Goal: Navigation & Orientation: Find specific page/section

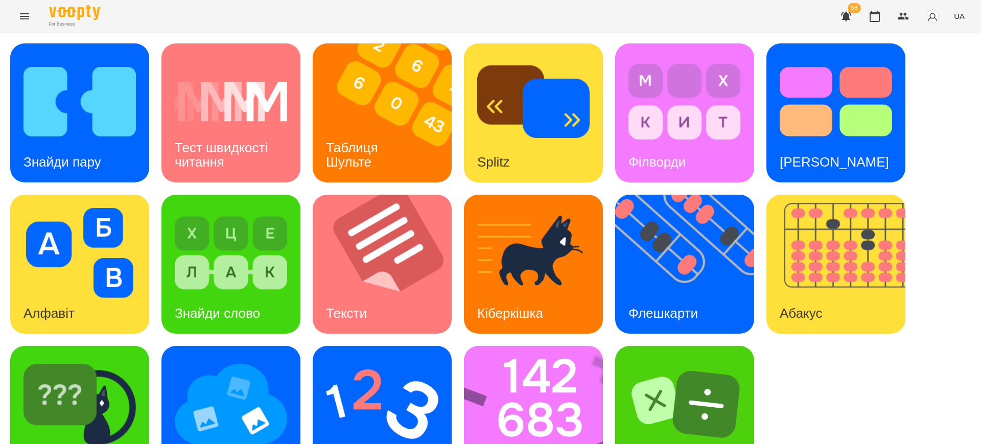
click at [957, 18] on span "UA" at bounding box center [959, 16] width 11 height 11
click at [938, 37] on div "English" at bounding box center [940, 39] width 52 height 18
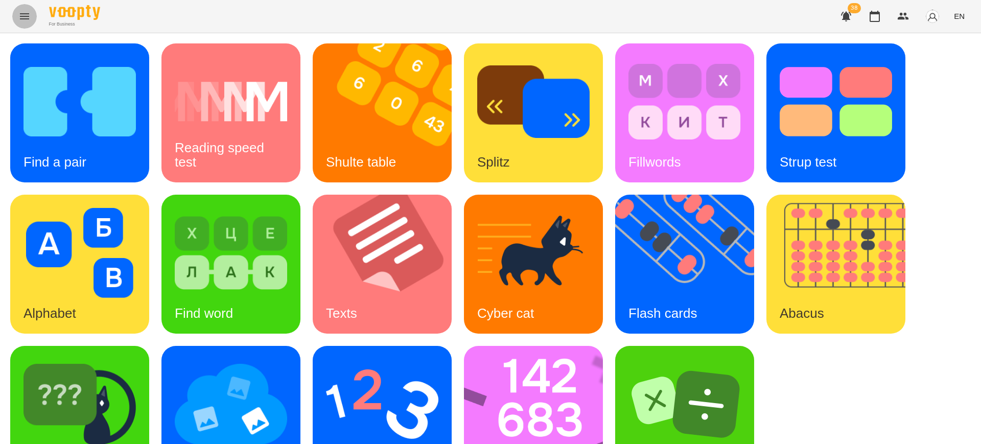
click at [20, 14] on icon "Menu" at bounding box center [24, 16] width 9 height 6
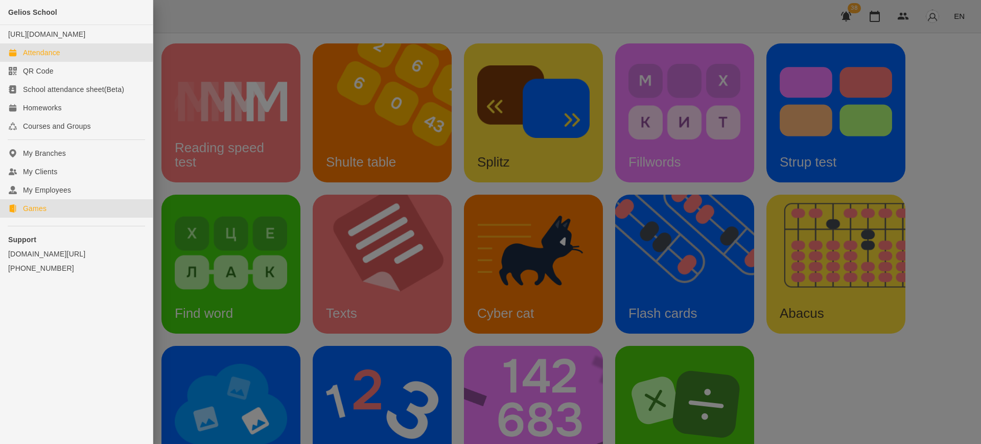
click at [60, 58] on div "Attendance" at bounding box center [41, 53] width 37 height 10
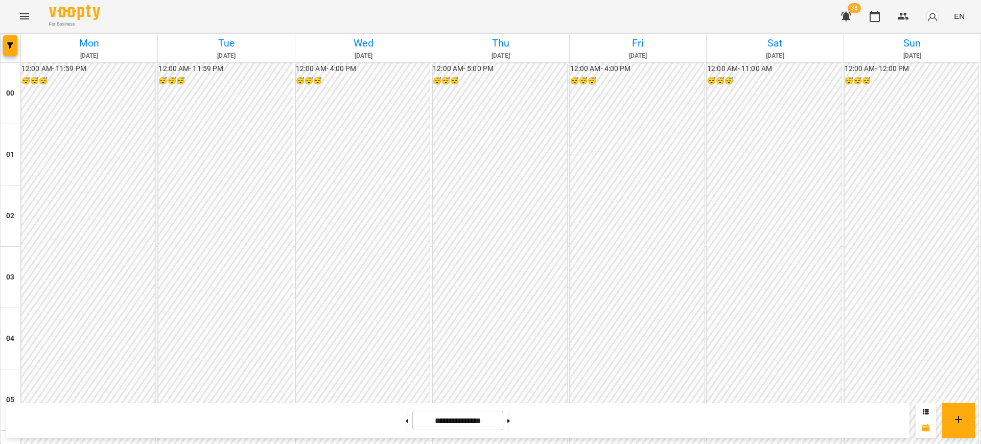
scroll to position [989, 0]
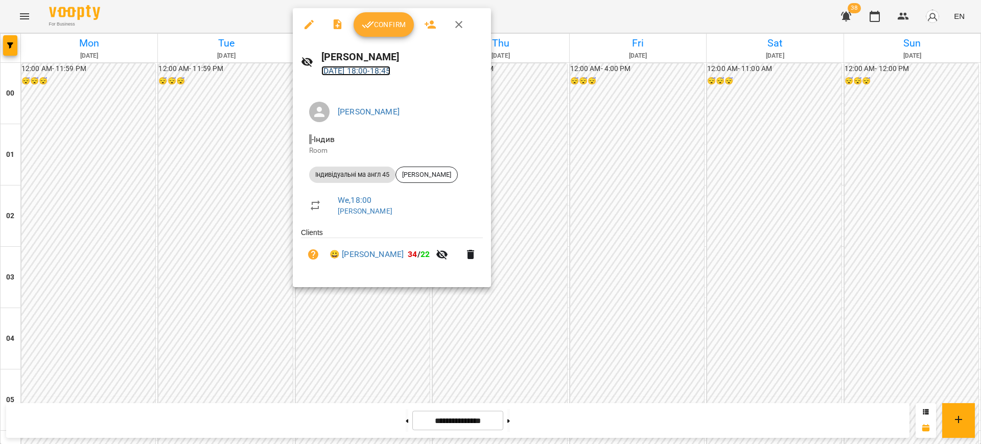
click at [359, 71] on link "[DATE] 18:00 - 18:45" at bounding box center [357, 71] width 70 height 10
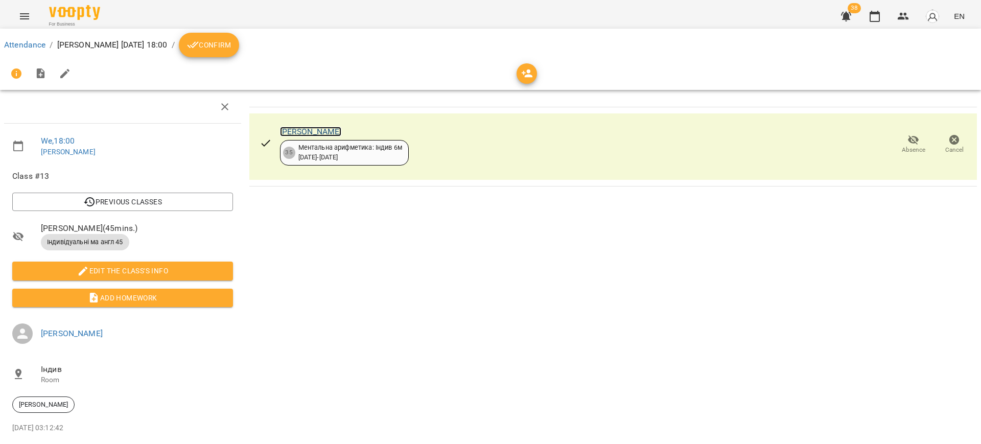
click at [320, 132] on link "[PERSON_NAME]" at bounding box center [311, 132] width 62 height 10
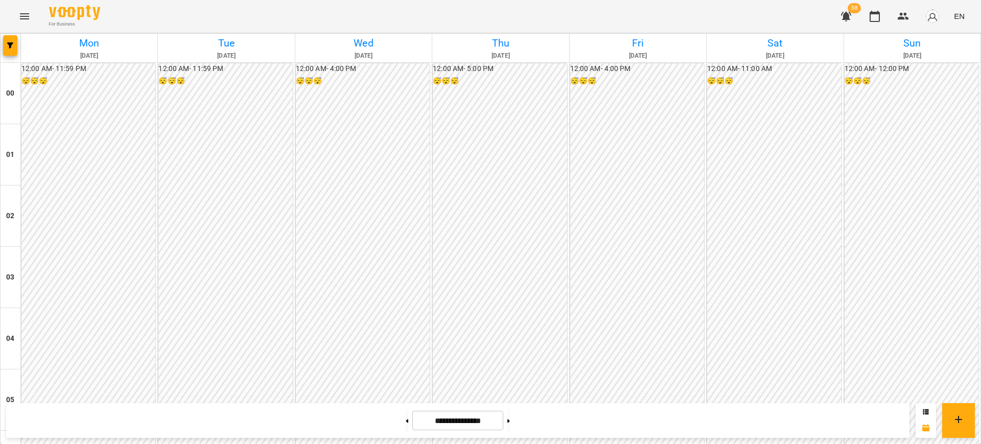
scroll to position [964, 0]
click at [21, 24] on button "Menu" at bounding box center [24, 16] width 25 height 25
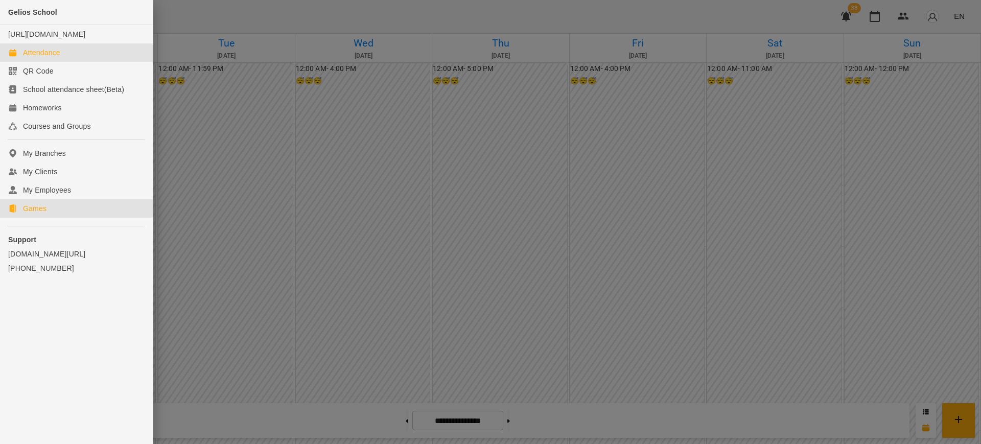
click at [32, 212] on link "Games" at bounding box center [76, 208] width 153 height 18
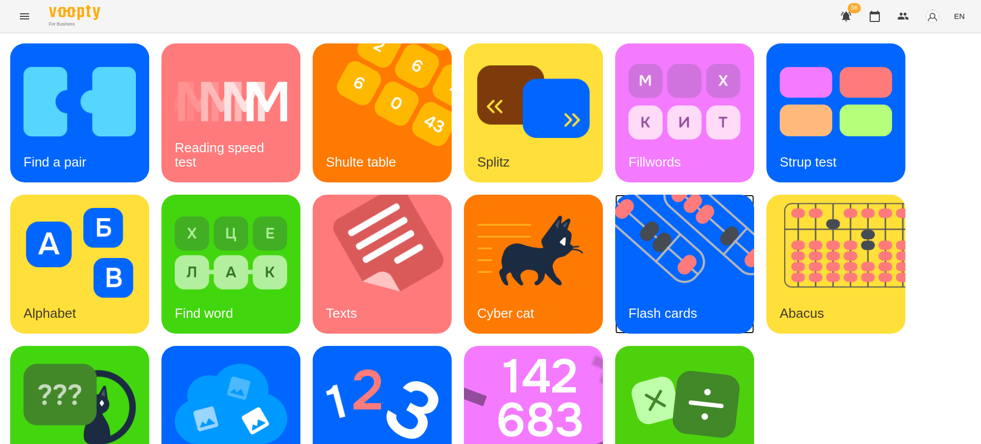
click at [696, 293] on div "Flash cards" at bounding box center [662, 313] width 95 height 40
